Goal: Find specific page/section: Find specific page/section

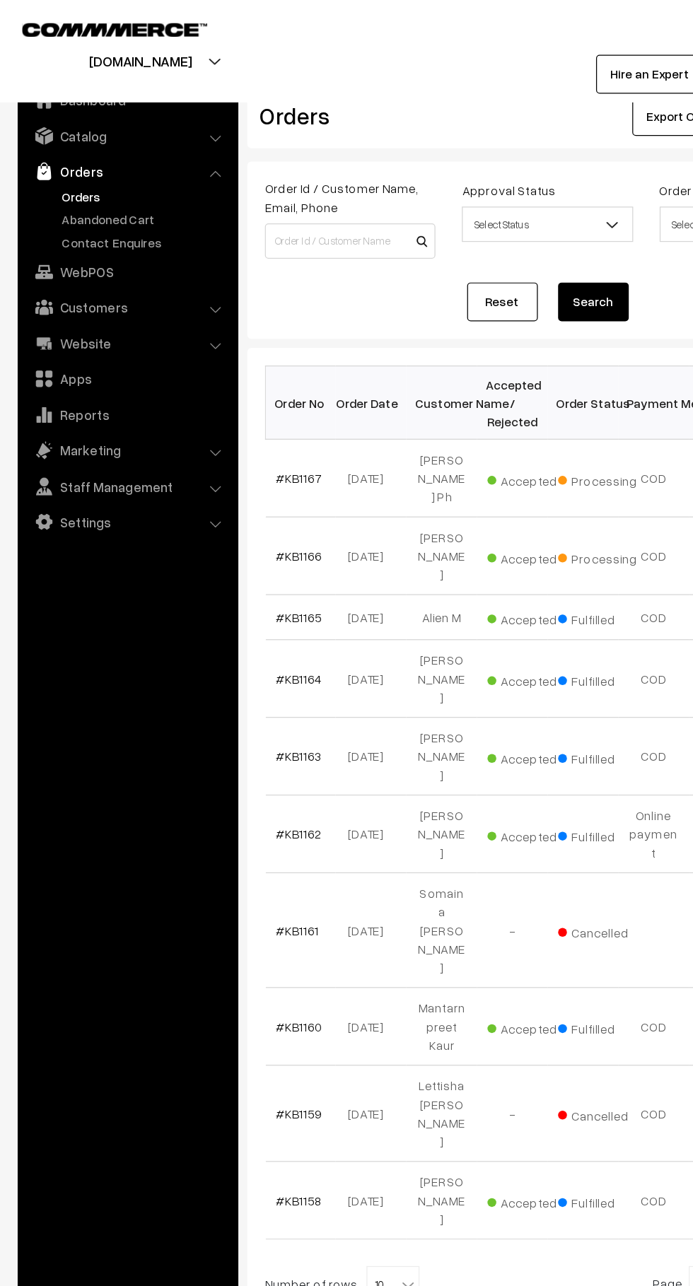
click at [129, 176] on link "Abandoned Cart" at bounding box center [116, 175] width 140 height 15
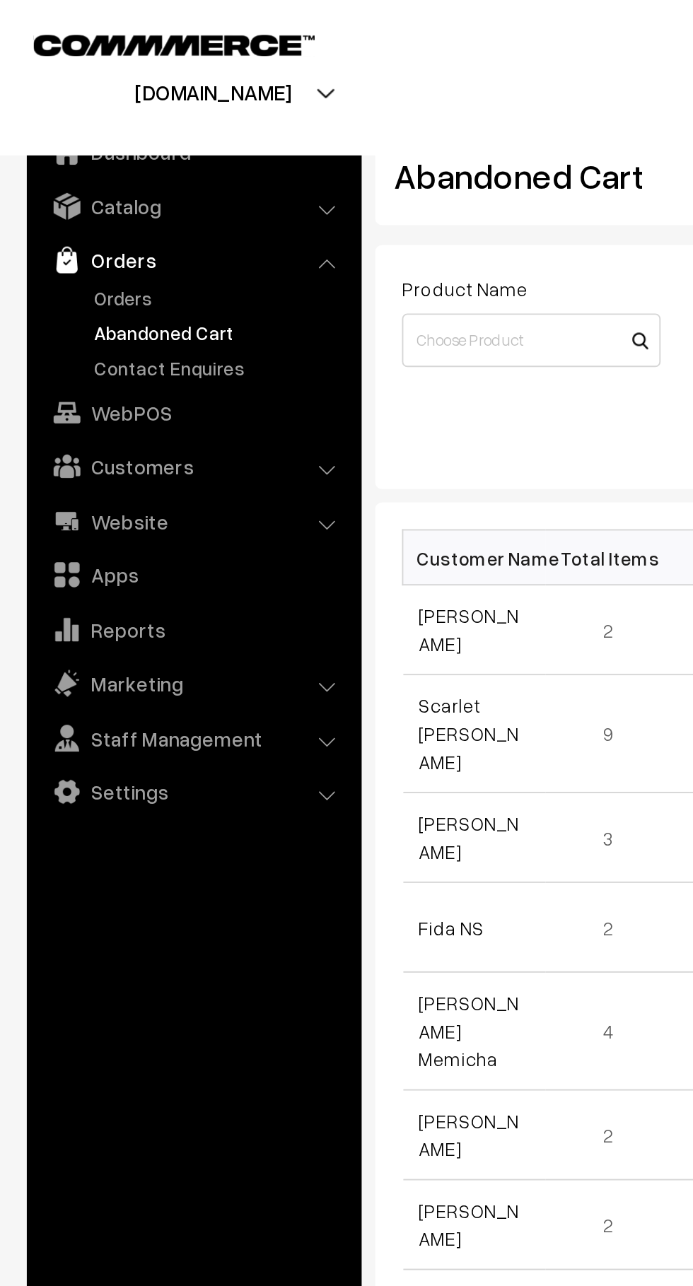
click at [86, 159] on link "Orders" at bounding box center [116, 157] width 140 height 15
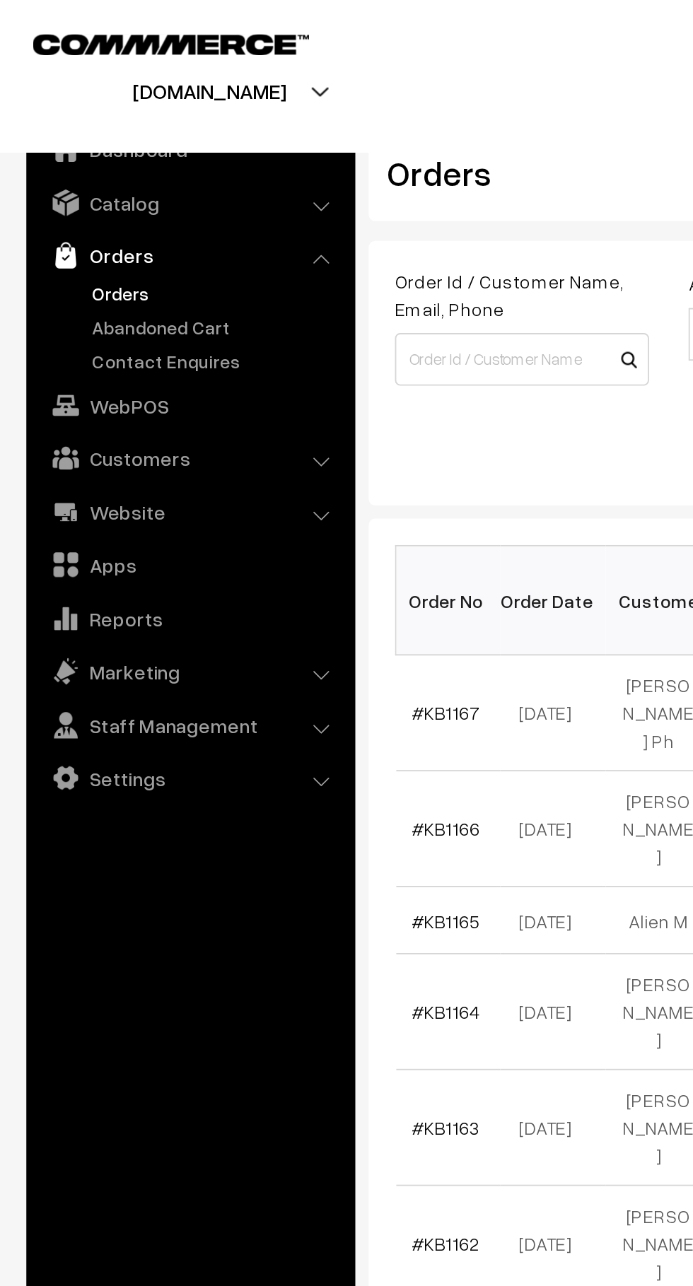
click at [120, 175] on link "Abandoned Cart" at bounding box center [116, 175] width 140 height 15
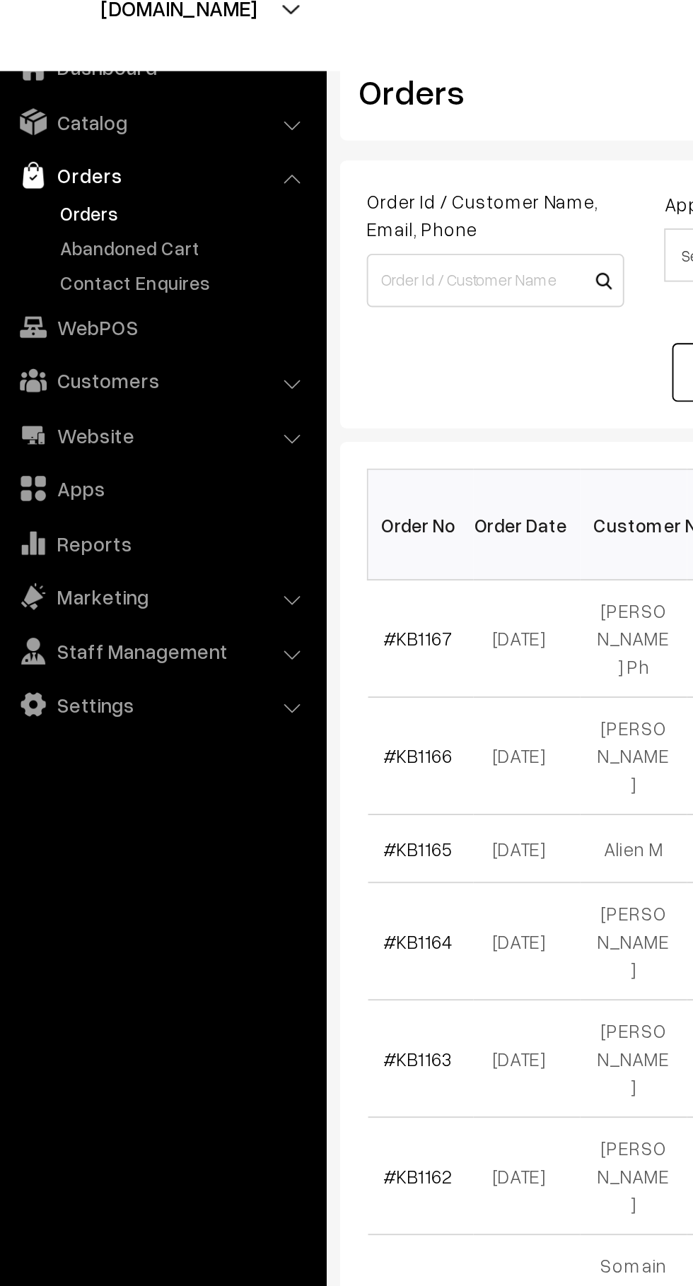
click at [109, 178] on link "Abandoned Cart" at bounding box center [116, 175] width 140 height 15
